Goal: Information Seeking & Learning: Learn about a topic

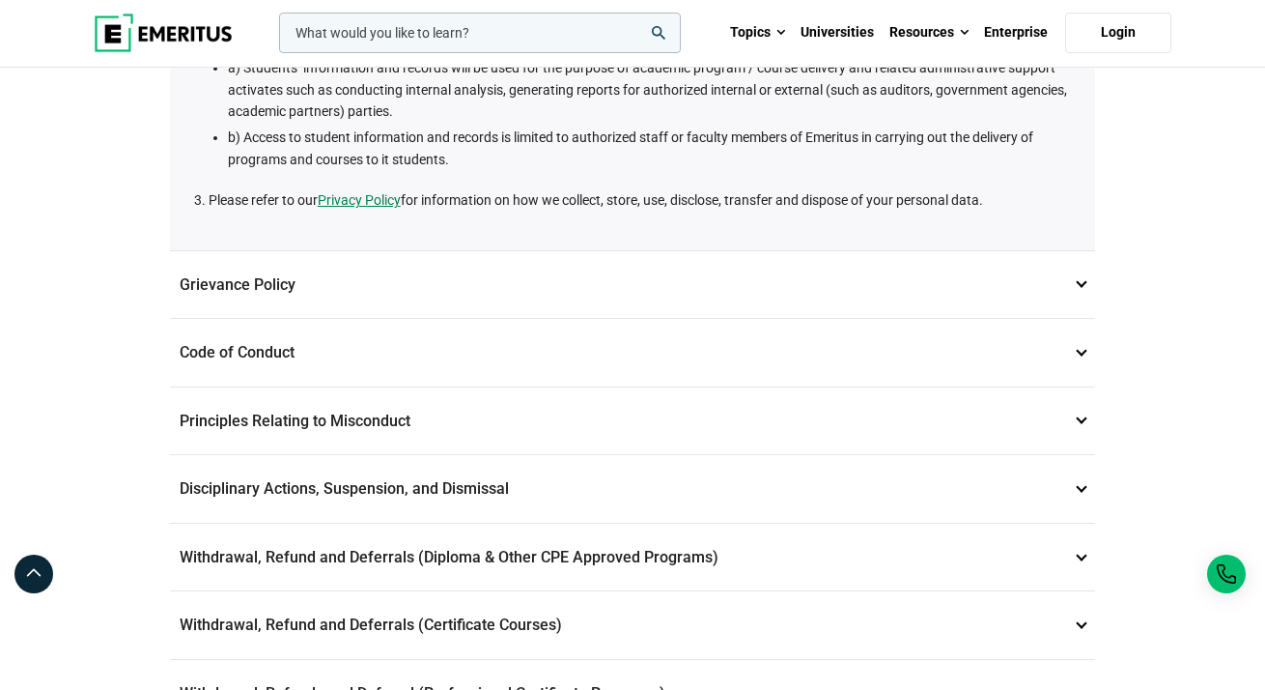
scroll to position [524, 0]
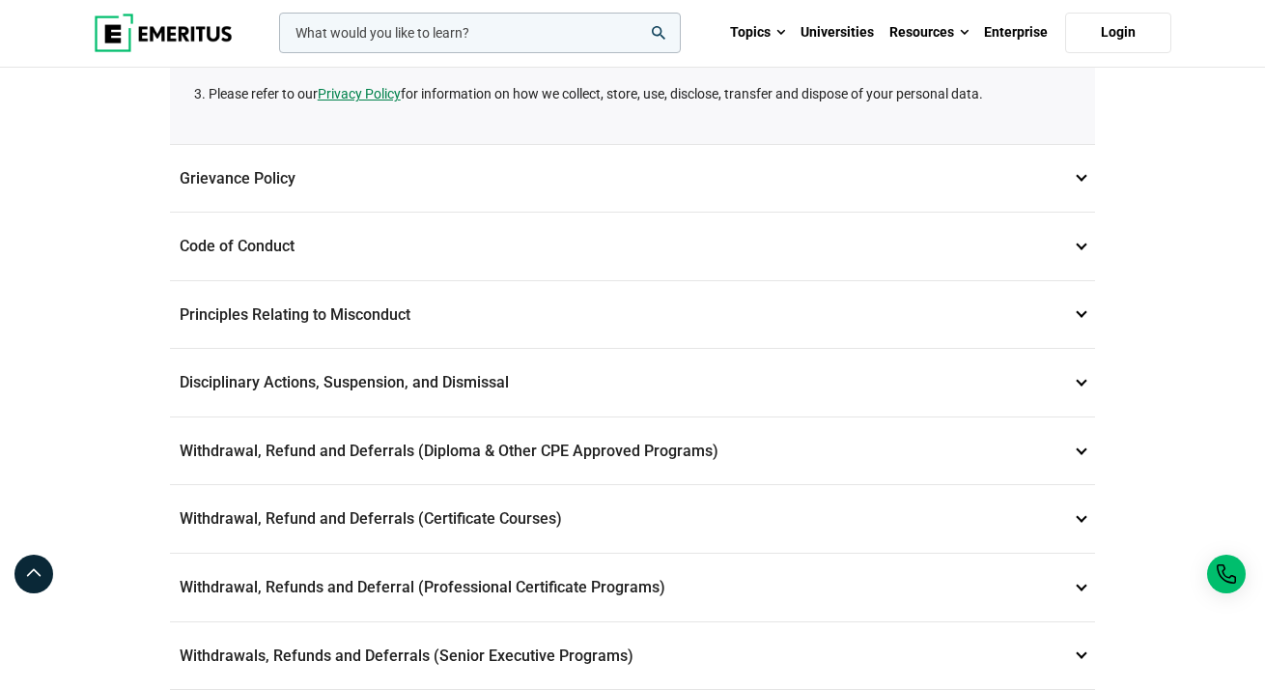
click at [849, 187] on p "Grievance Policy 2" at bounding box center [633, 179] width 926 height 68
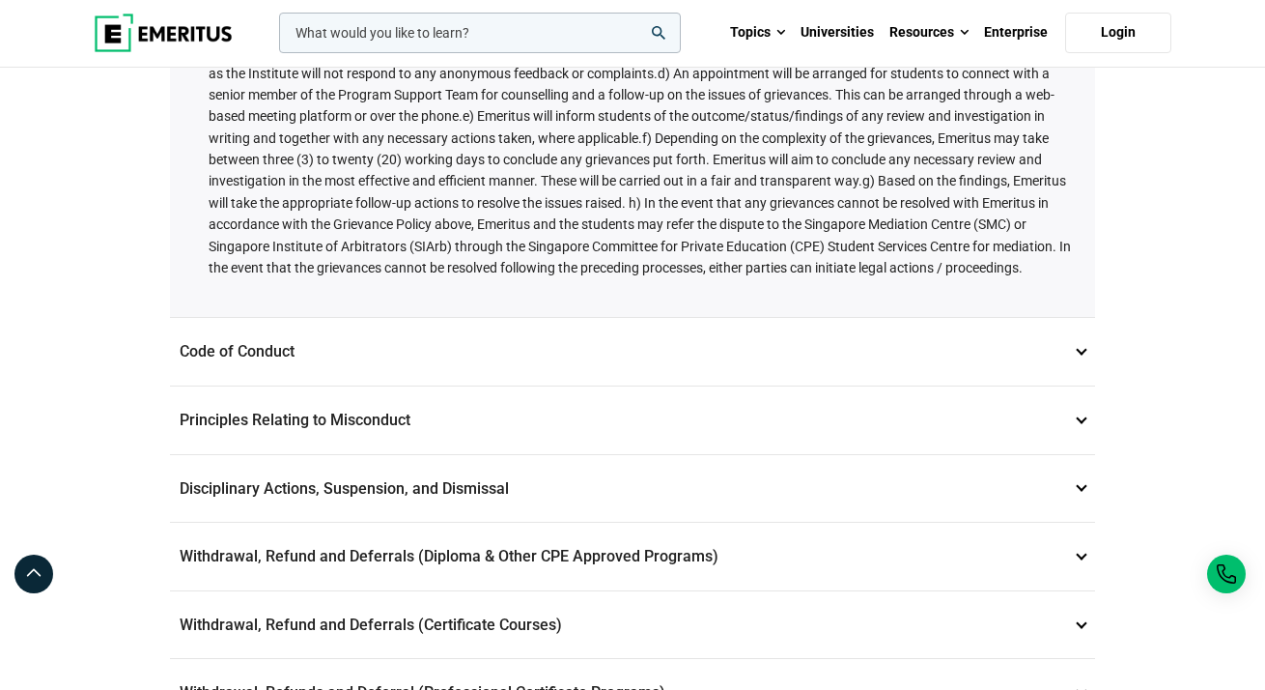
click at [725, 374] on p "Code of Conduct 3" at bounding box center [633, 352] width 926 height 68
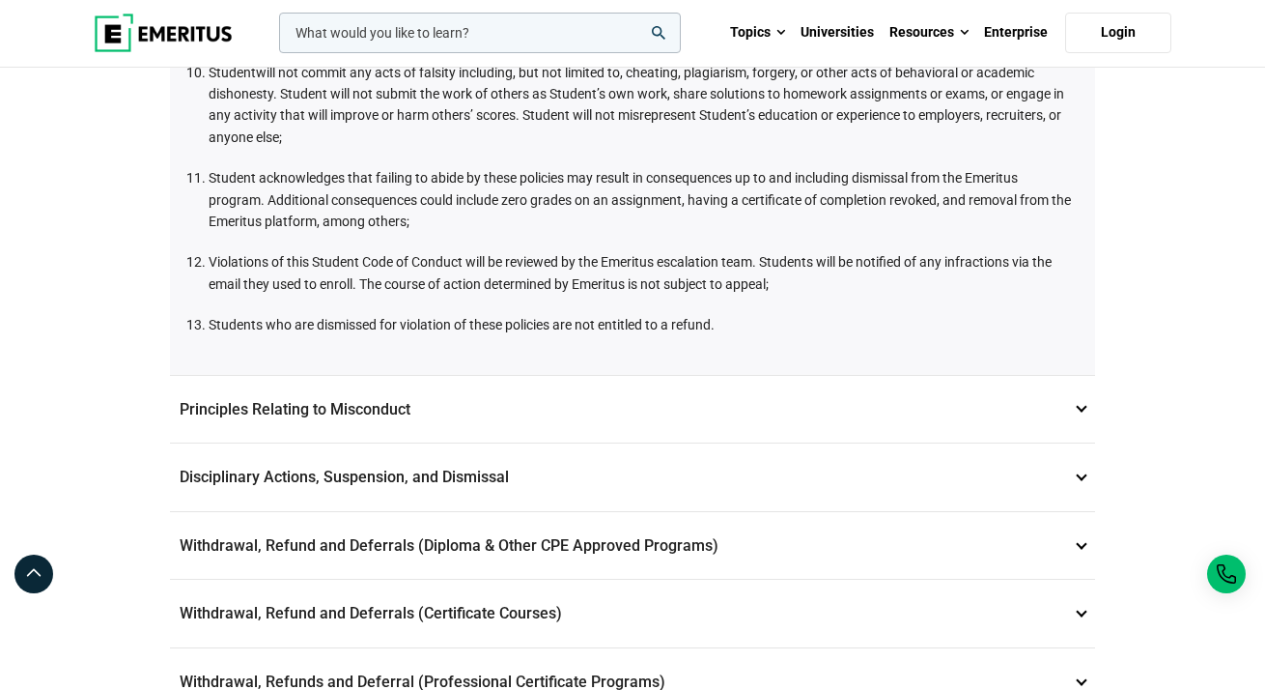
scroll to position [1073, 0]
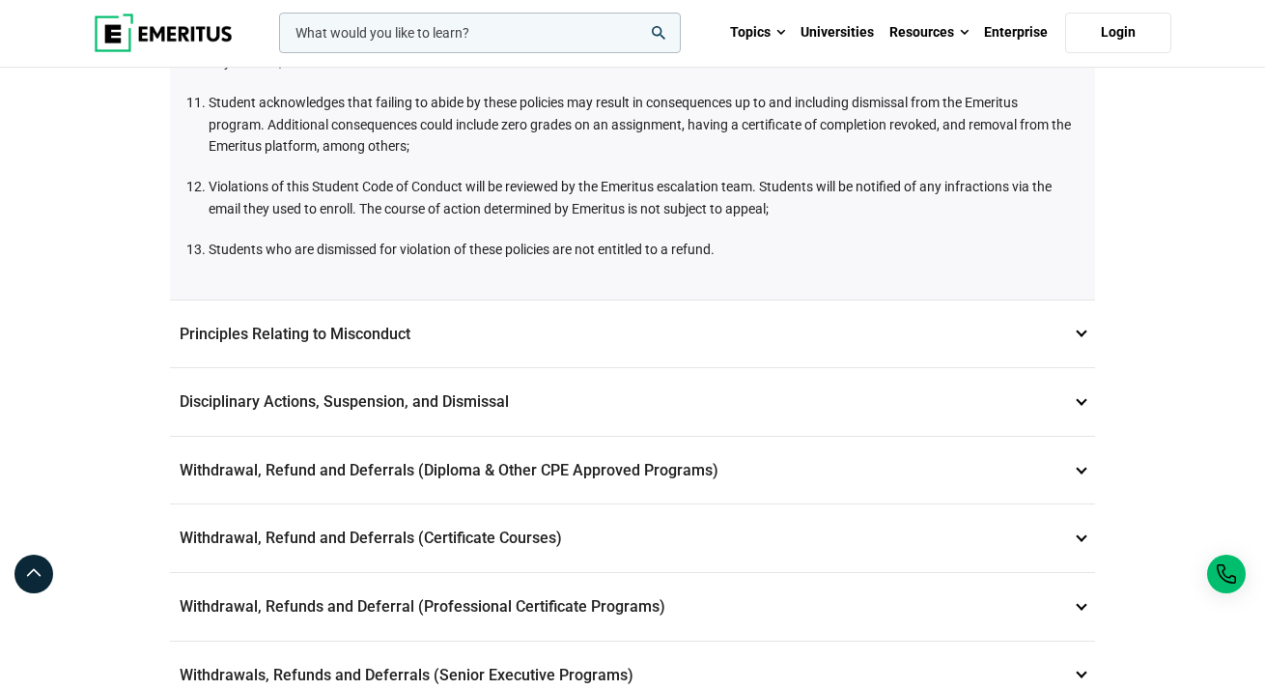
click at [681, 339] on p "Principles Relating to Misconduct 4" at bounding box center [633, 334] width 926 height 68
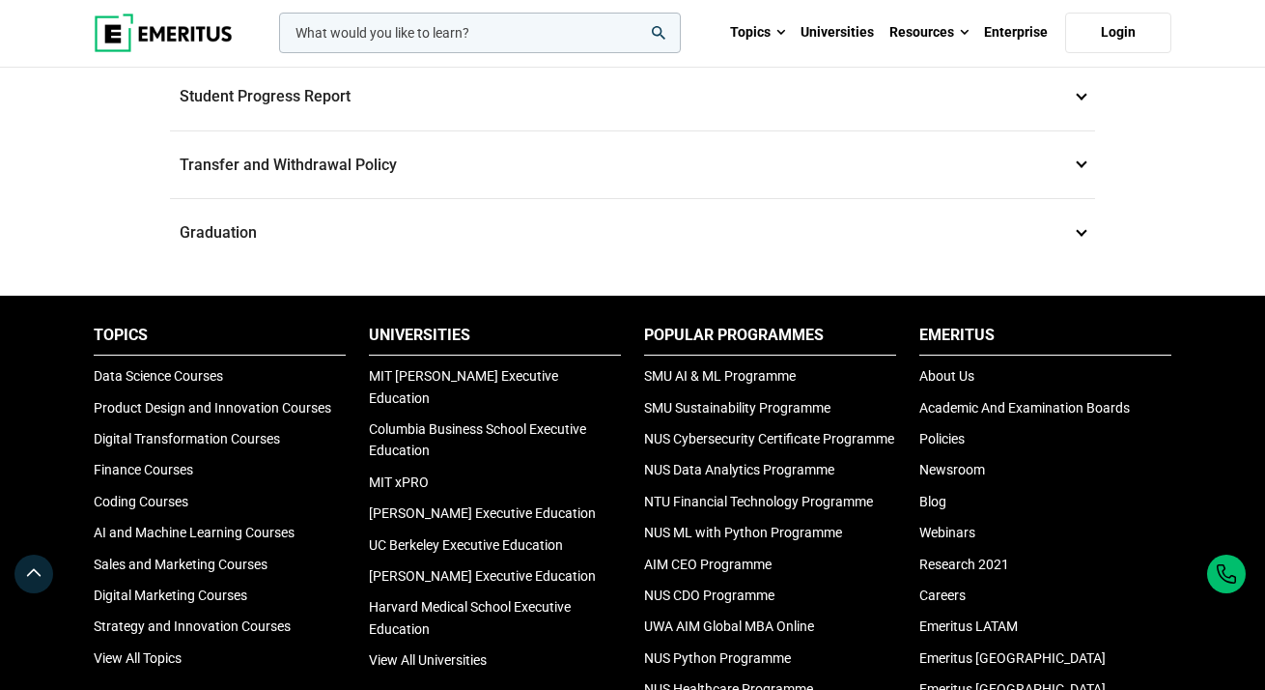
scroll to position [1435, 0]
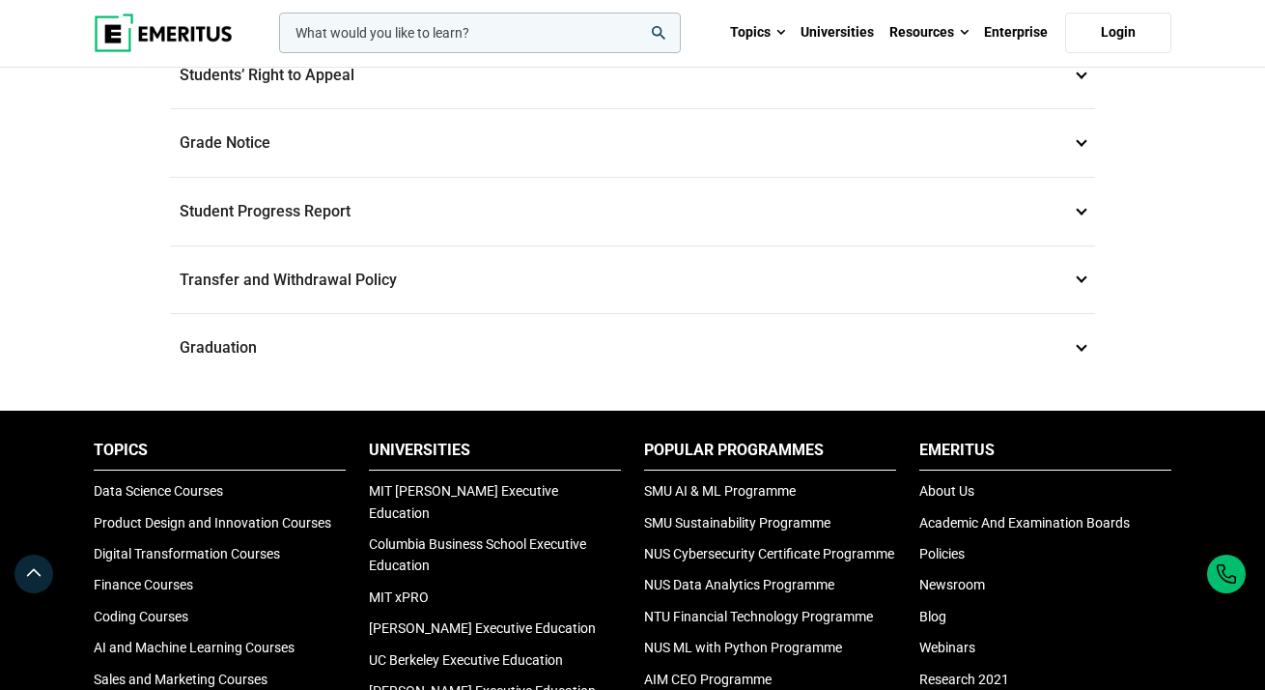
click at [691, 352] on p "Graduation 17" at bounding box center [633, 348] width 926 height 68
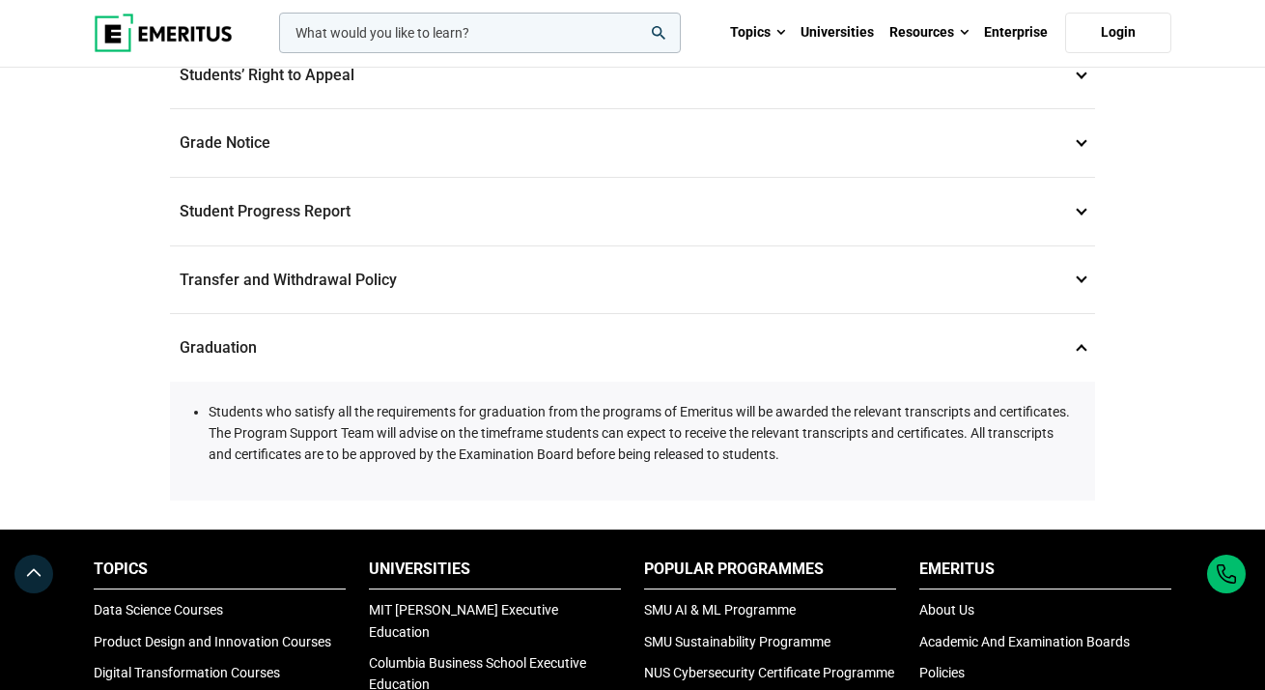
click at [660, 299] on p "Transfer and Withdrawal Policy 16" at bounding box center [633, 280] width 926 height 68
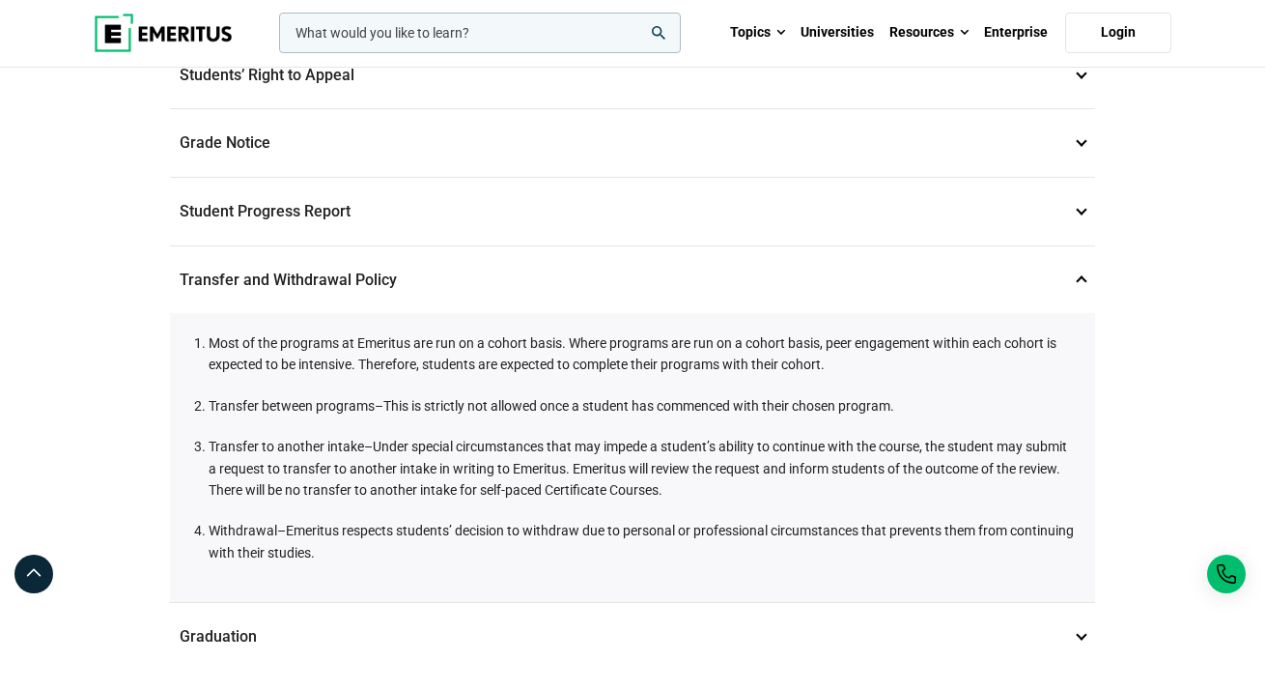
click at [648, 213] on p "Student Progress Report 15" at bounding box center [633, 212] width 926 height 68
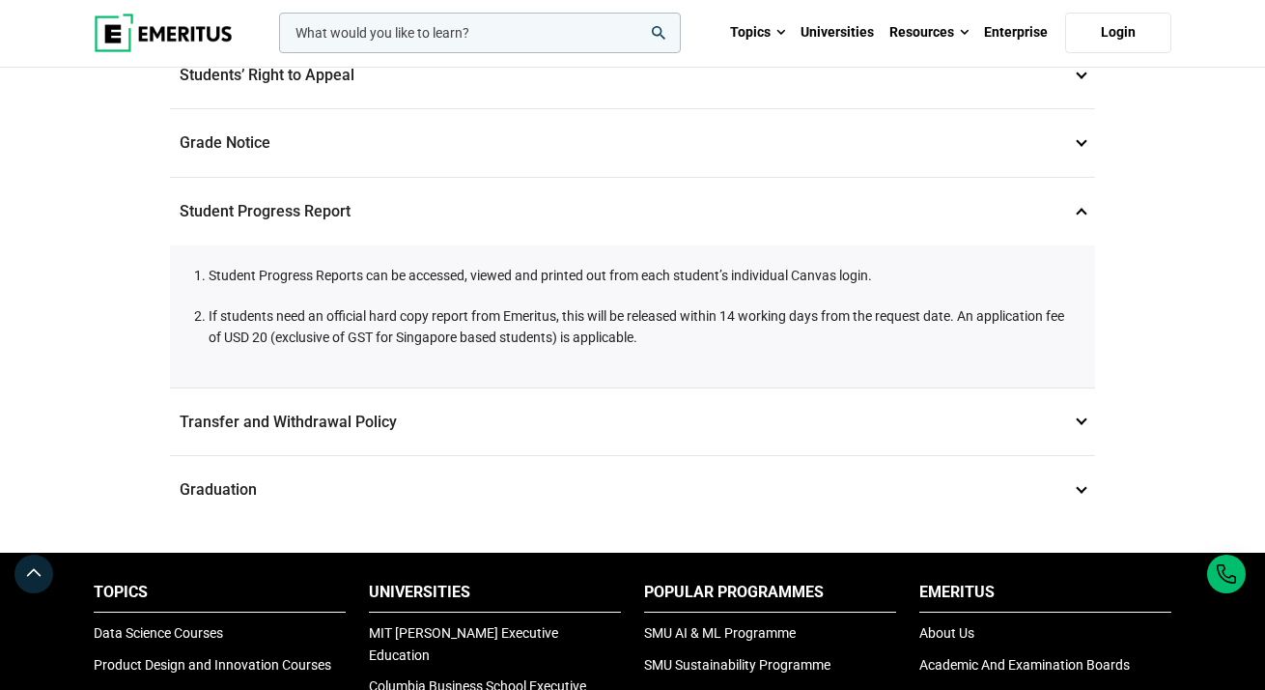
click at [653, 154] on p "Grade Notice 14" at bounding box center [633, 143] width 926 height 68
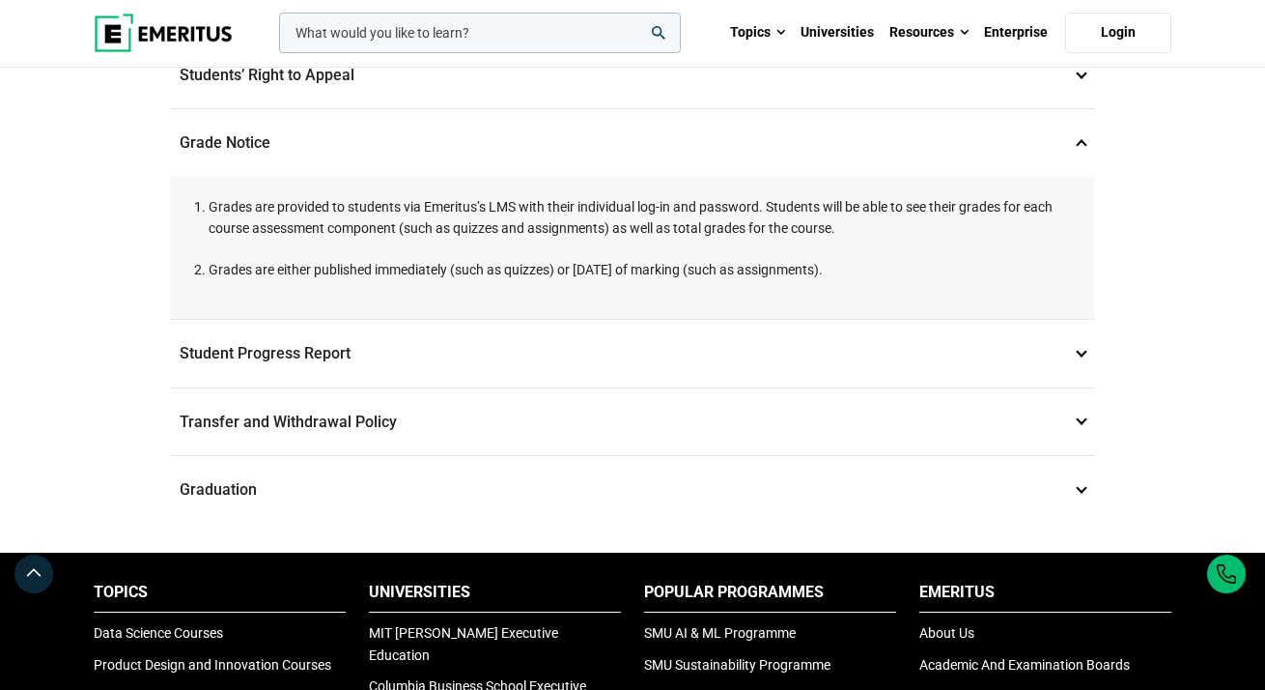
click at [525, 375] on p "Student Progress Report 15" at bounding box center [633, 354] width 926 height 68
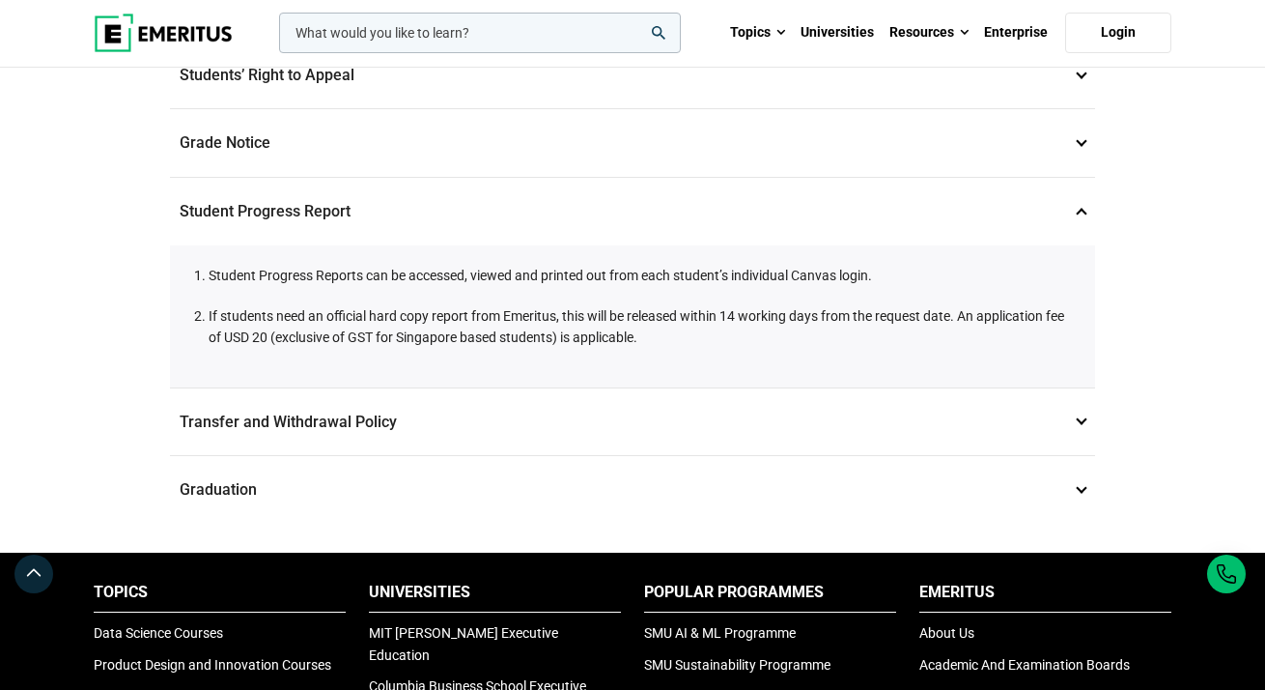
click at [513, 417] on p "Transfer and Withdrawal Policy 16" at bounding box center [633, 422] width 926 height 68
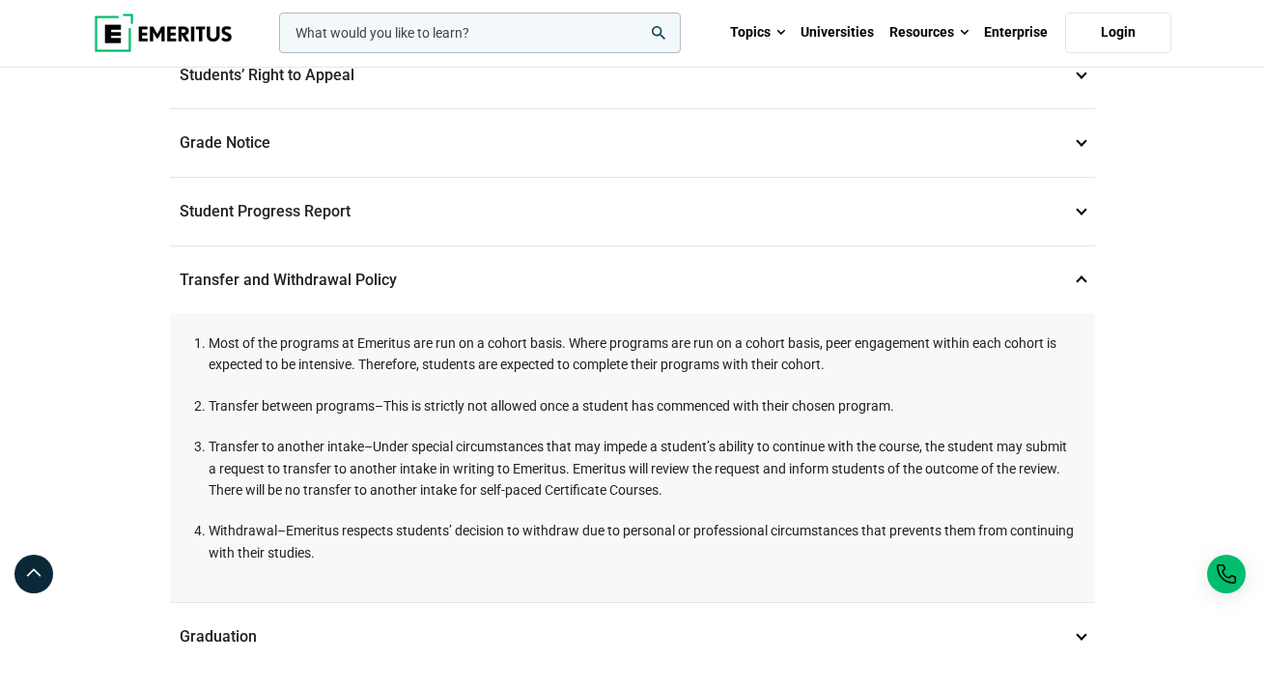
scroll to position [1138, 0]
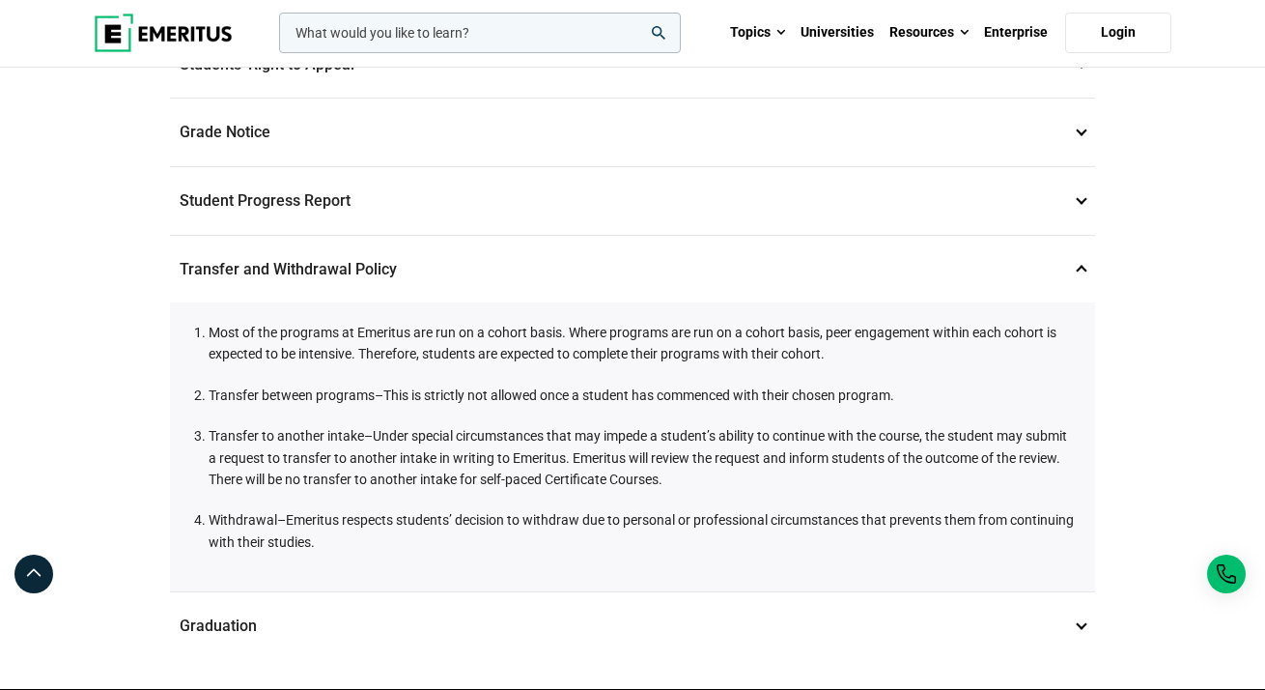
click at [535, 189] on p "Student Progress Report 15" at bounding box center [633, 201] width 926 height 68
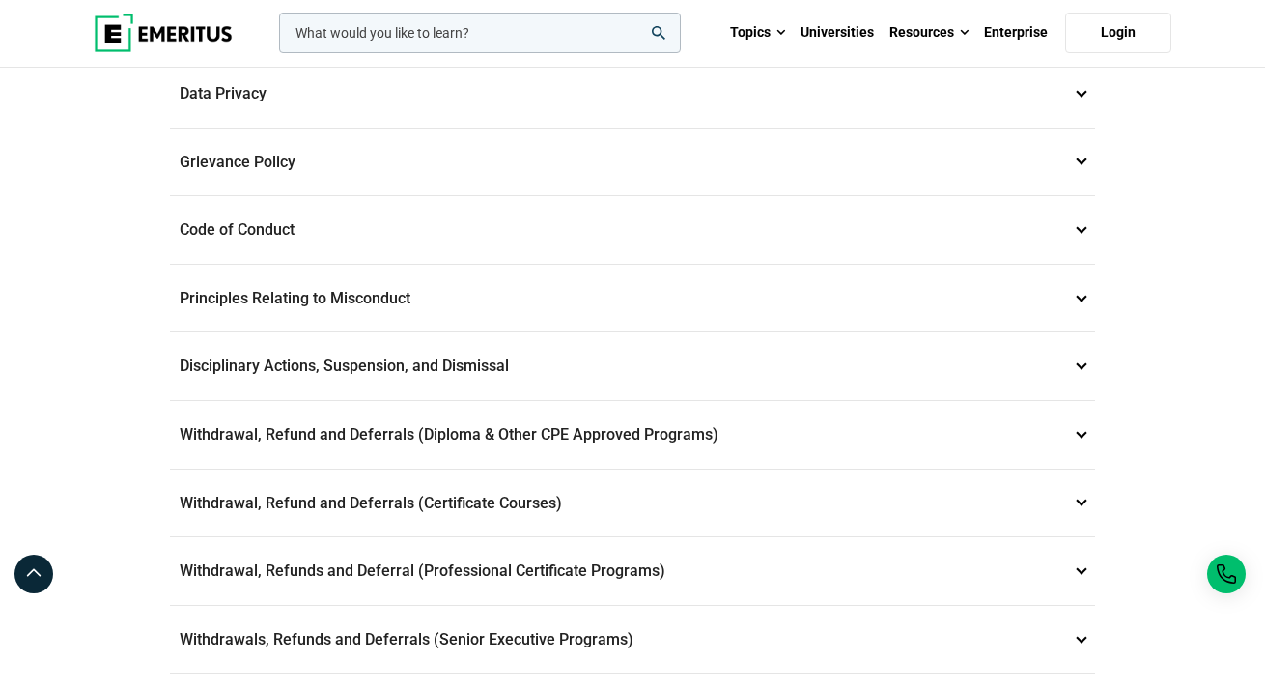
scroll to position [0, 0]
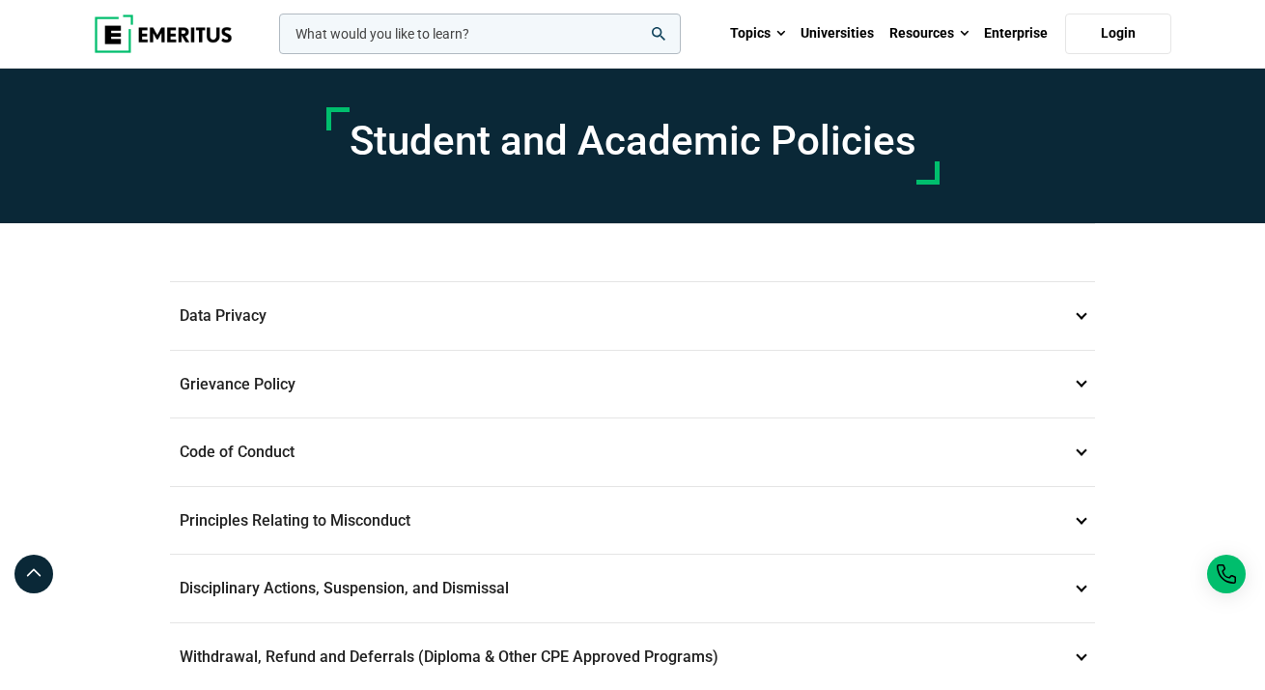
click at [533, 242] on div "Data Privacy 1 Emeritus is committed to maintaining the confidentiality of our …" at bounding box center [633, 286] width 926 height 127
click at [503, 303] on p "Data Privacy 1" at bounding box center [633, 316] width 926 height 68
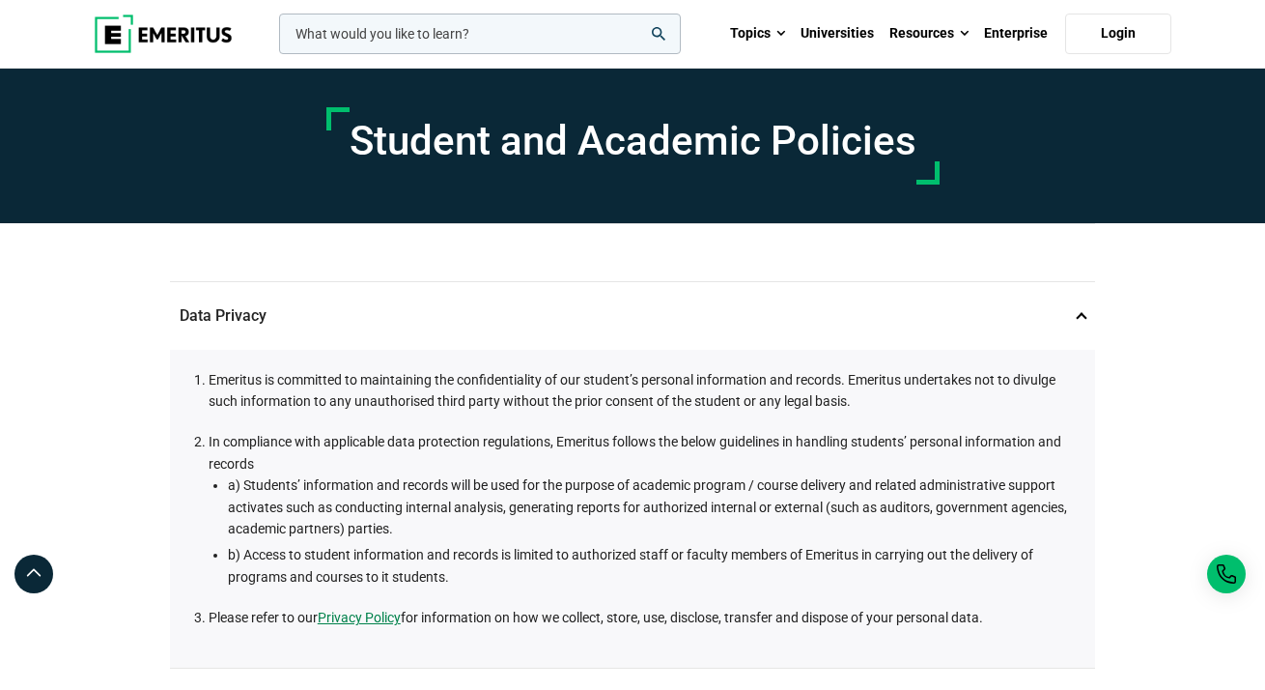
click at [539, 36] on input "woocommerce-product-search-field-0" at bounding box center [480, 34] width 402 height 41
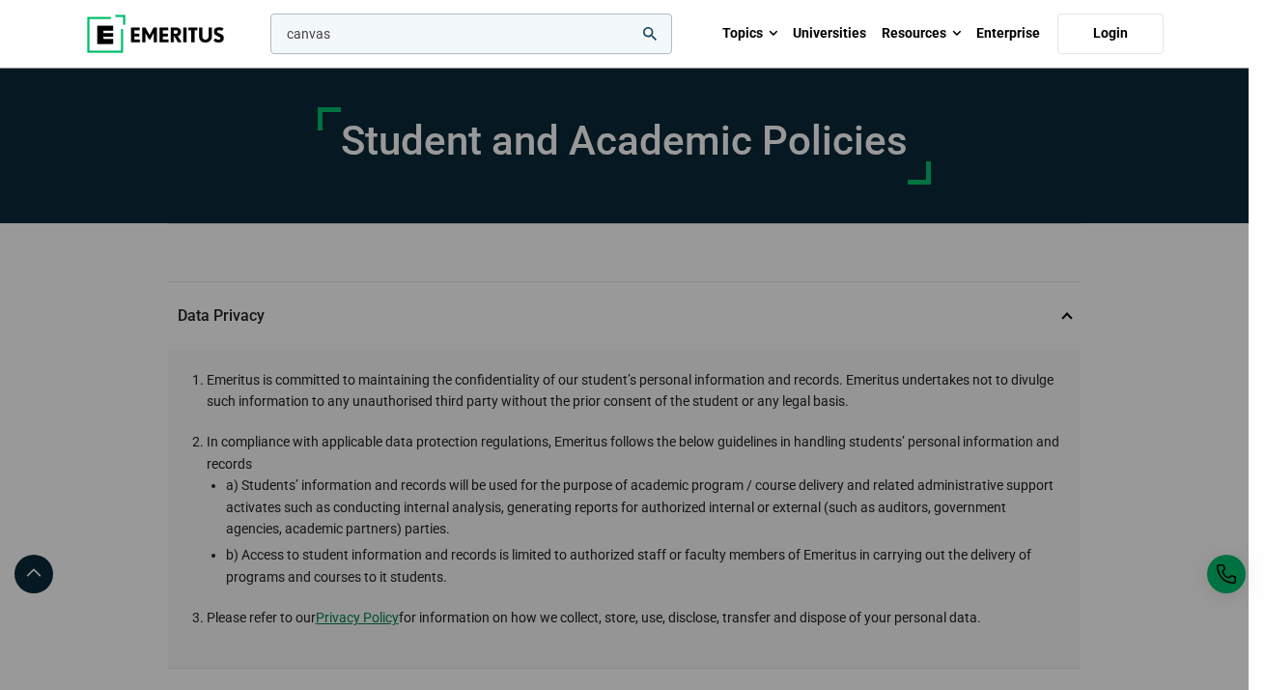
type input "canvas"
click at [267, 39] on button "search" at bounding box center [267, 39] width 0 height 0
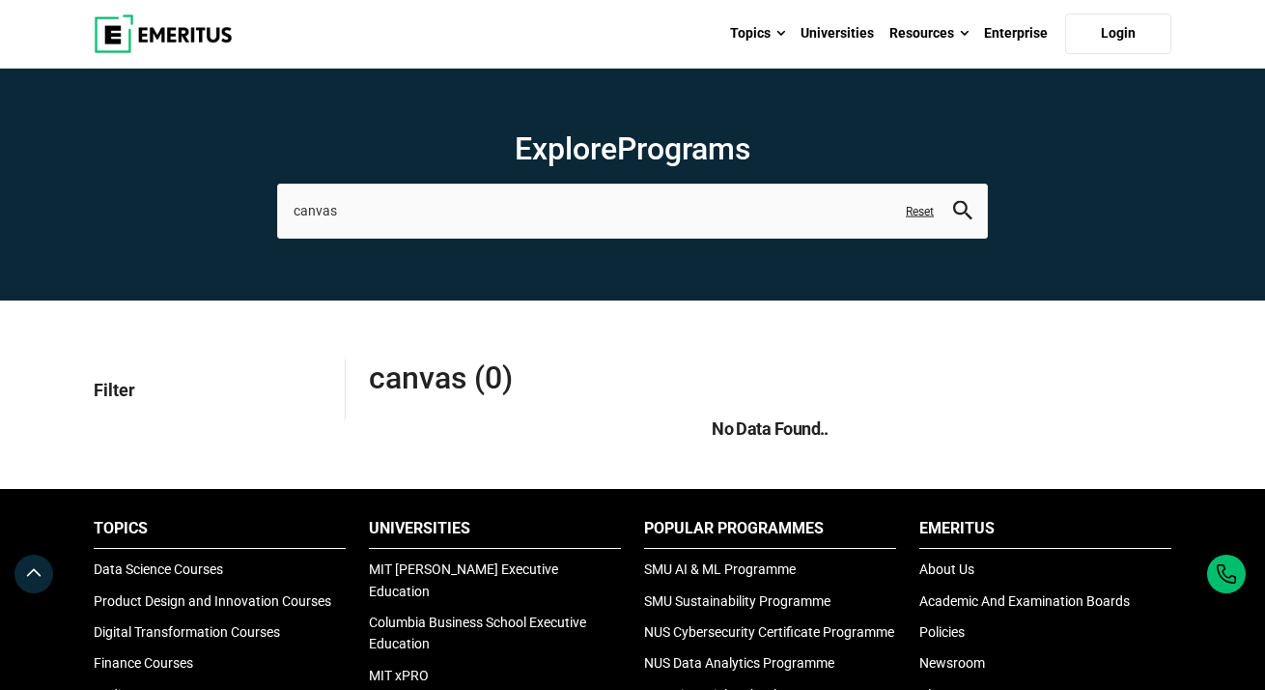
click at [176, 27] on img at bounding box center [163, 33] width 139 height 39
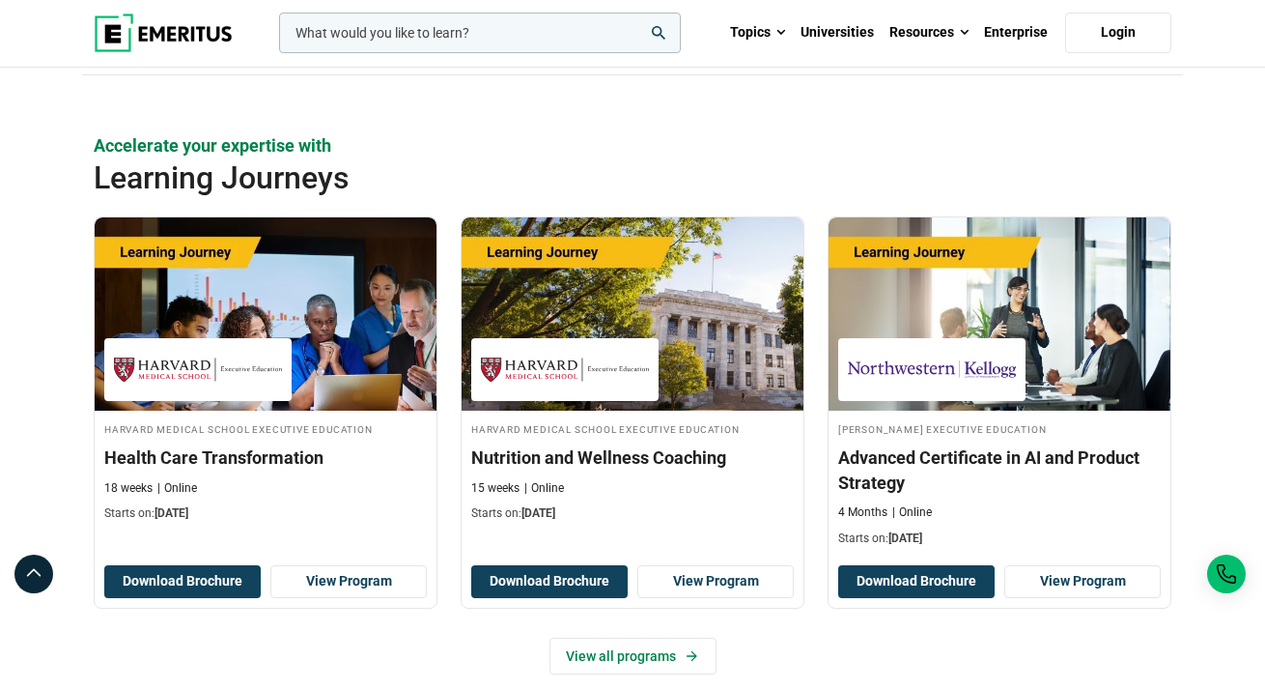
scroll to position [3306, 0]
